Goal: Task Accomplishment & Management: Use online tool/utility

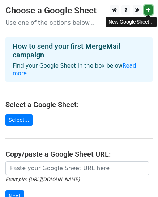
click at [150, 7] on icon at bounding box center [149, 9] width 4 height 5
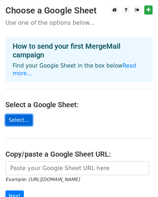
click at [25, 121] on link "Select..." at bounding box center [18, 119] width 27 height 11
click at [22, 120] on link "Select..." at bounding box center [18, 119] width 27 height 11
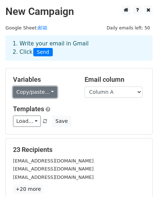
click at [50, 91] on link "Copy/paste..." at bounding box center [35, 91] width 44 height 11
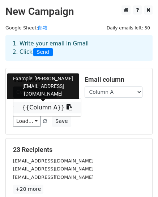
click at [48, 107] on link "{{Column A}}" at bounding box center [47, 108] width 68 height 12
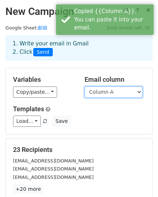
click at [115, 93] on select "Column A" at bounding box center [114, 91] width 58 height 11
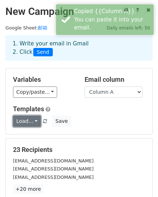
click at [22, 117] on link "Load..." at bounding box center [27, 120] width 28 height 11
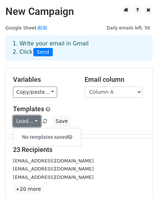
click at [22, 117] on link "Load..." at bounding box center [27, 120] width 28 height 11
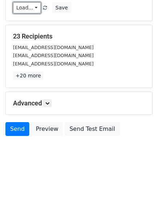
scroll to position [114, 0]
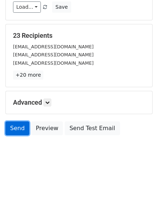
click at [11, 126] on link "Send" at bounding box center [17, 128] width 24 height 14
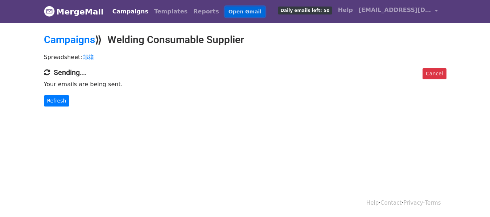
click at [231, 8] on link "Open Gmail" at bounding box center [245, 12] width 40 height 11
